Goal: Information Seeking & Learning: Learn about a topic

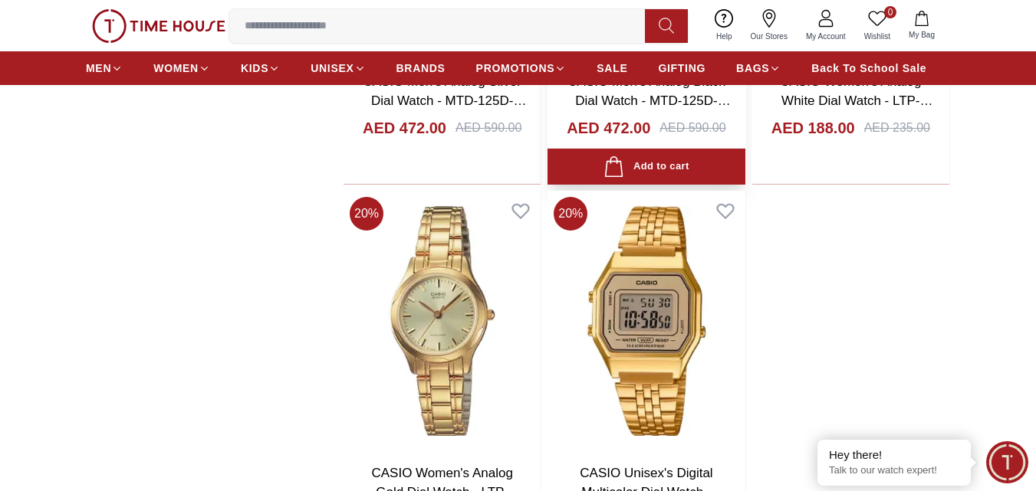
scroll to position [2990, 0]
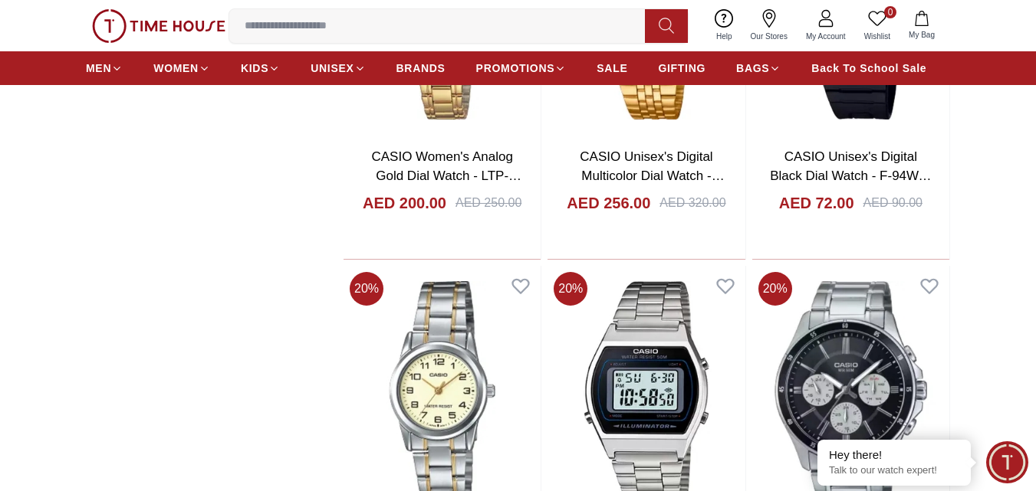
scroll to position [3220, 0]
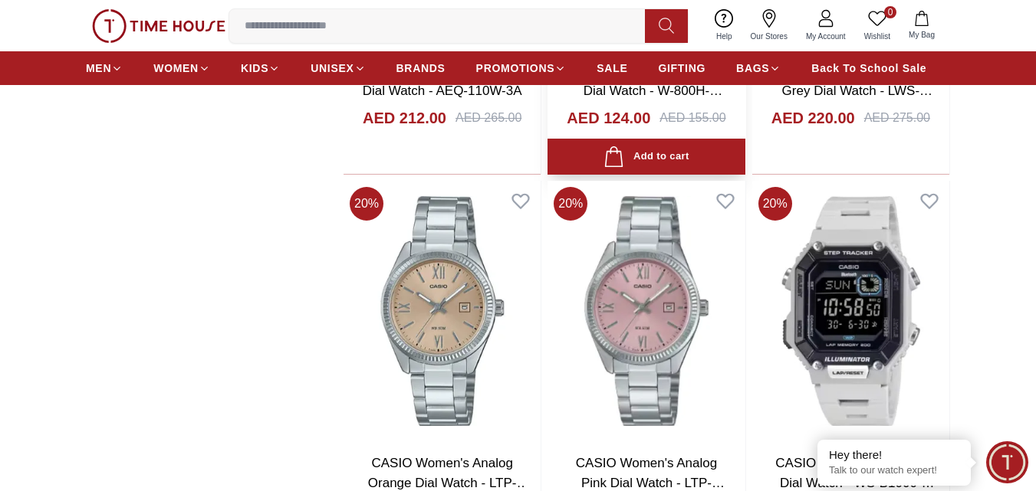
scroll to position [7052, 0]
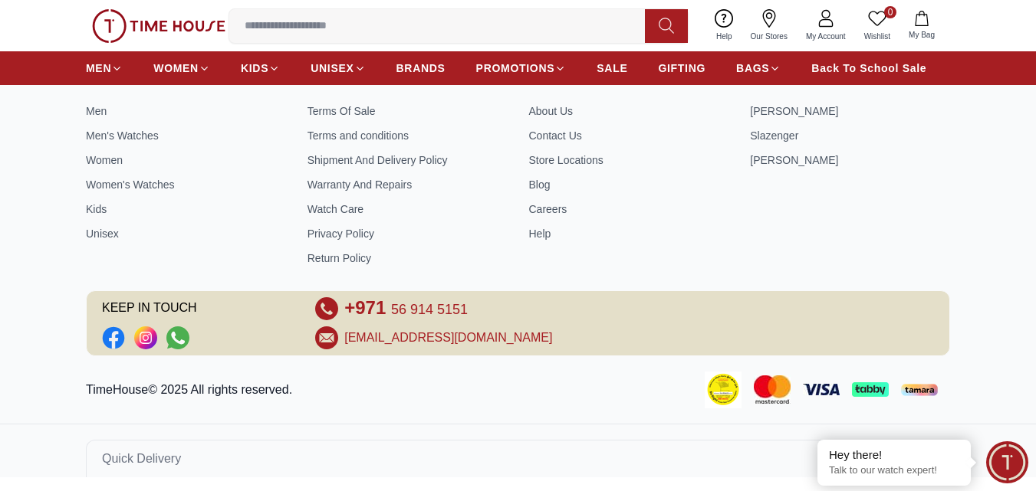
scroll to position [11443, 0]
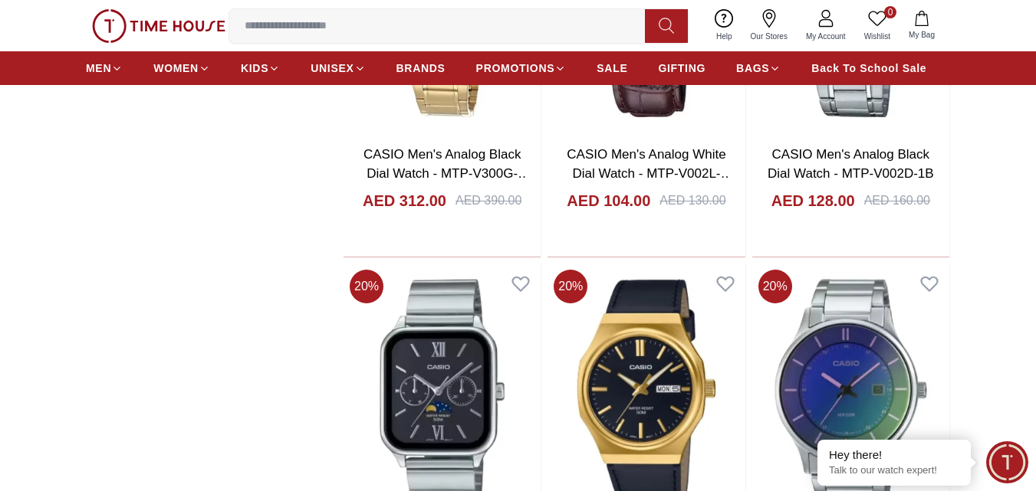
scroll to position [14185, 0]
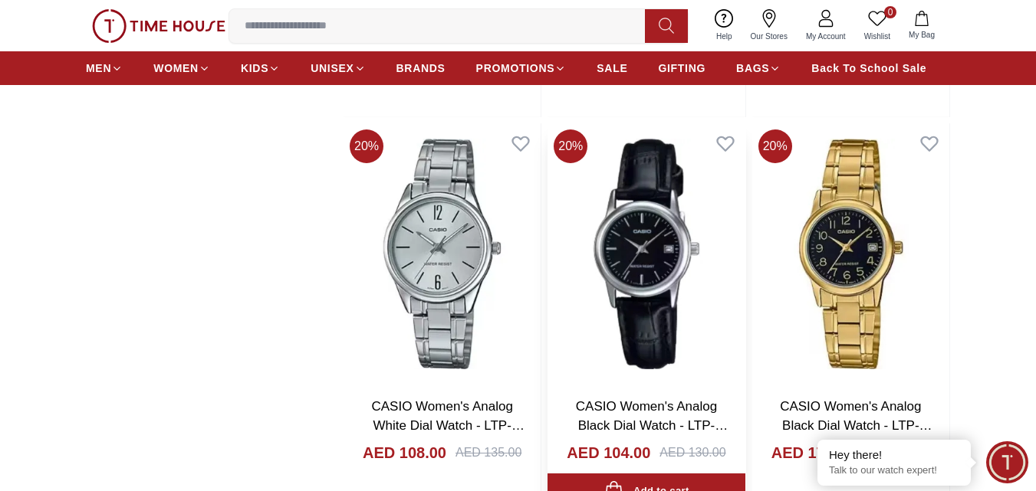
scroll to position [16025, 0]
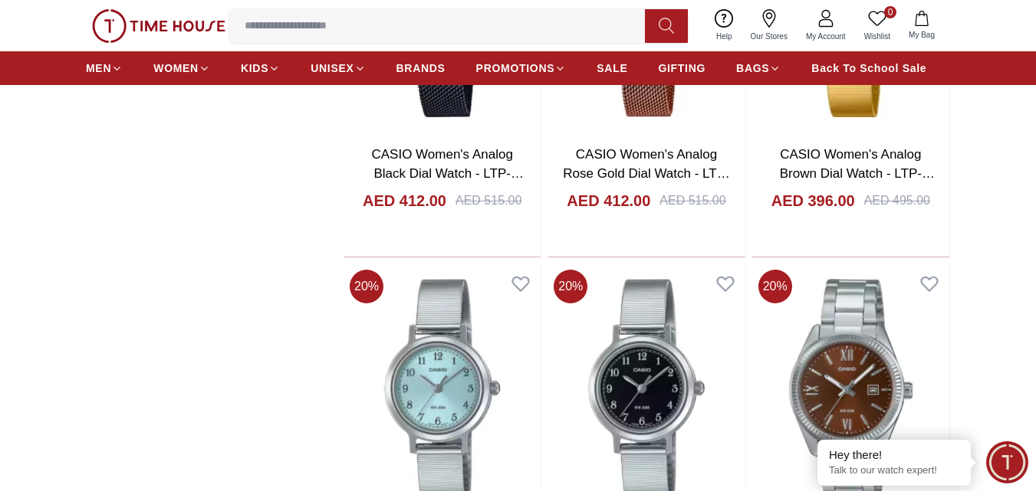
scroll to position [19280, 0]
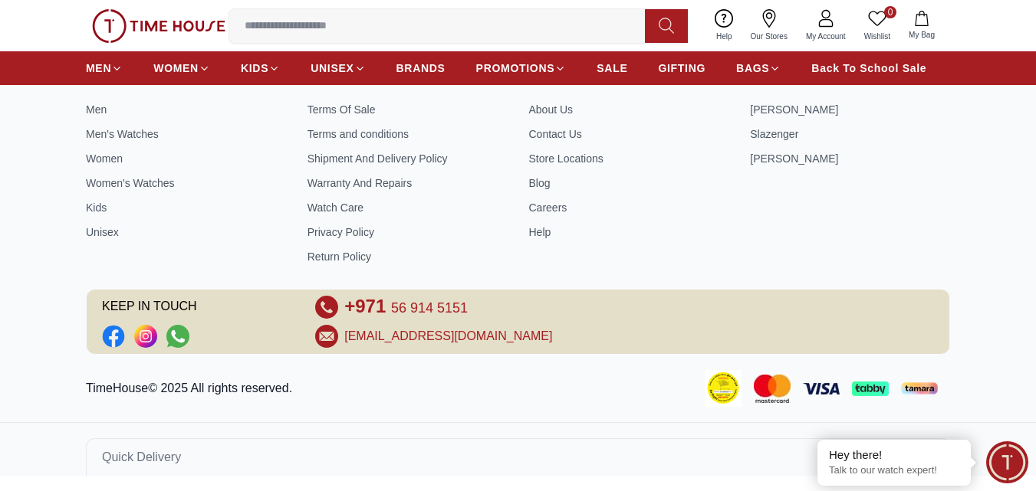
scroll to position [22024, 0]
click at [366, 21] on input at bounding box center [443, 26] width 428 height 31
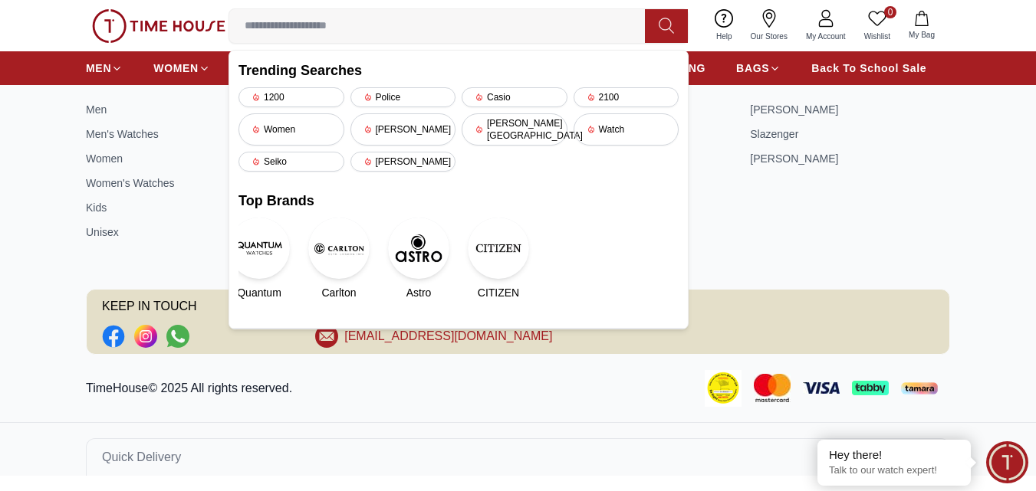
click at [523, 95] on div "Casio" at bounding box center [514, 97] width 106 height 20
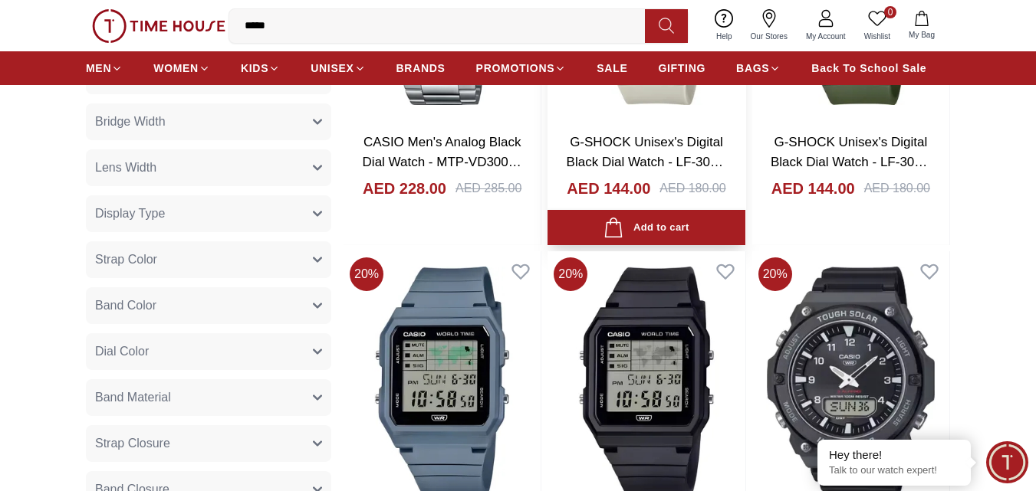
scroll to position [230, 0]
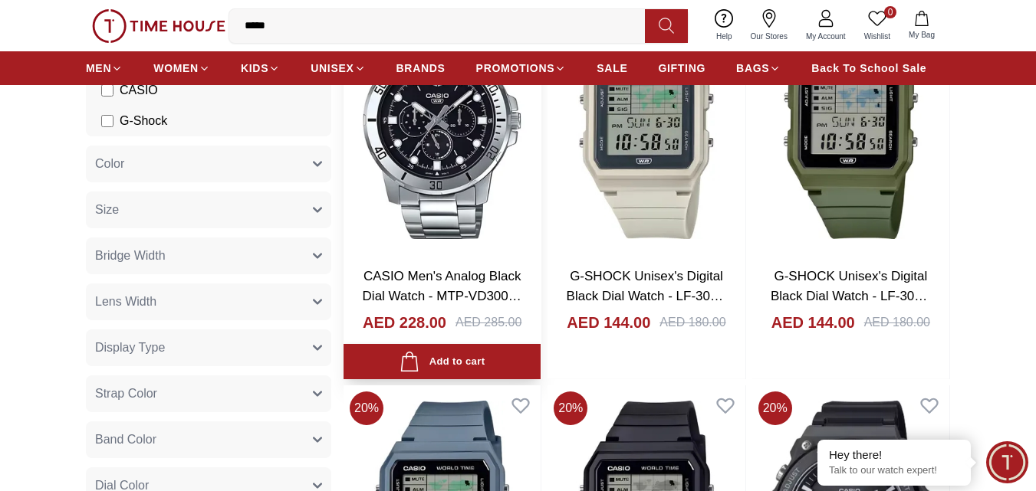
click at [418, 193] on img at bounding box center [441, 124] width 197 height 261
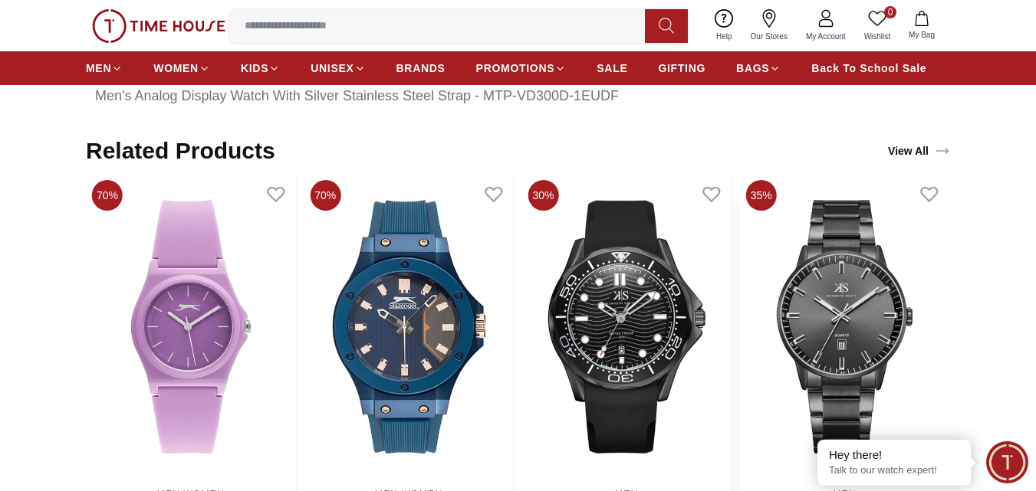
scroll to position [613, 0]
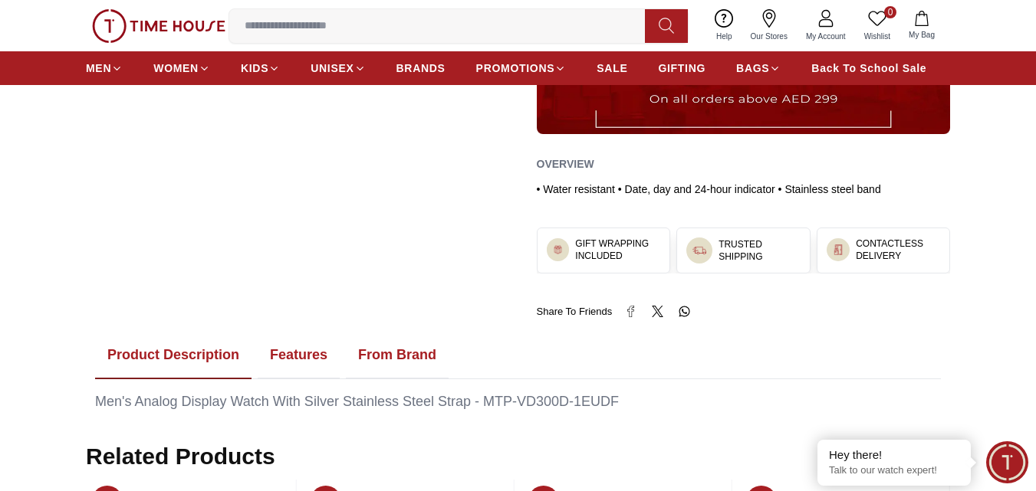
click at [303, 360] on button "Features" at bounding box center [299, 356] width 82 height 48
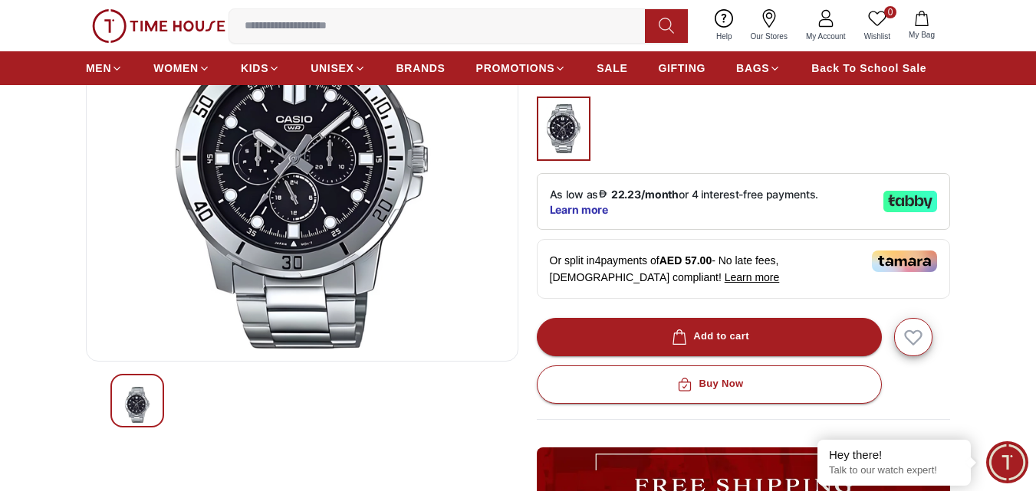
scroll to position [0, 0]
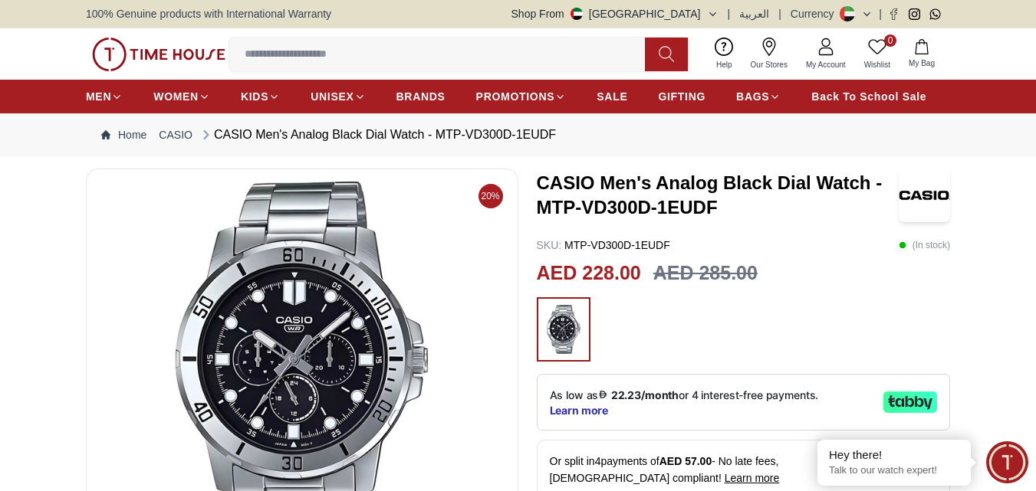
click at [353, 348] on img at bounding box center [302, 366] width 406 height 368
click at [333, 362] on img at bounding box center [302, 366] width 406 height 368
drag, startPoint x: 537, startPoint y: 206, endPoint x: 744, endPoint y: 209, distance: 206.2
click at [744, 209] on h3 "CASIO Men's Analog Black Dial Watch - MTP-VD300D-1EUDF" at bounding box center [718, 195] width 363 height 49
copy h3 "MTP-VD300D-1EUDF"
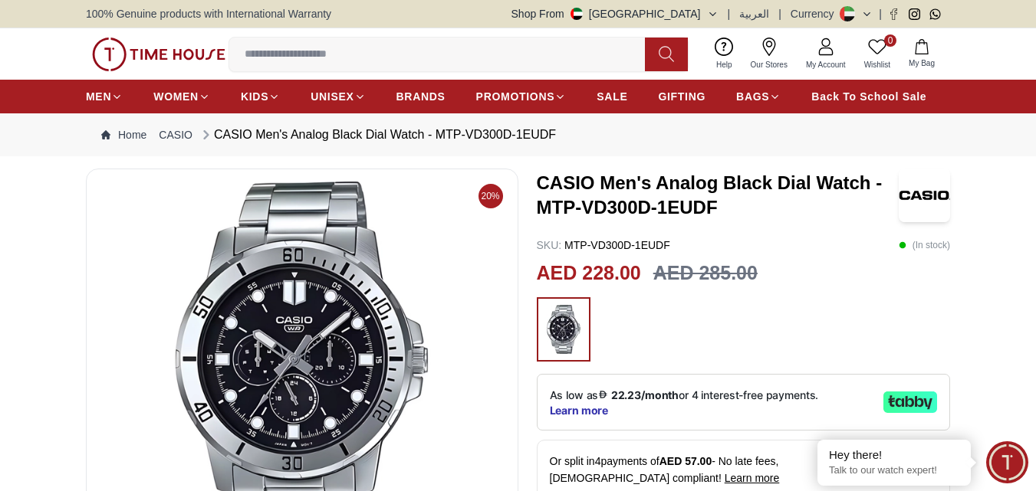
drag, startPoint x: 580, startPoint y: 207, endPoint x: 652, endPoint y: 209, distance: 71.3
click at [652, 209] on h3 "CASIO Men's Analog Black Dial Watch - MTP-VD300D-1EUDF" at bounding box center [718, 195] width 363 height 49
copy h3 "VD300D"
